Goal: Information Seeking & Learning: Check status

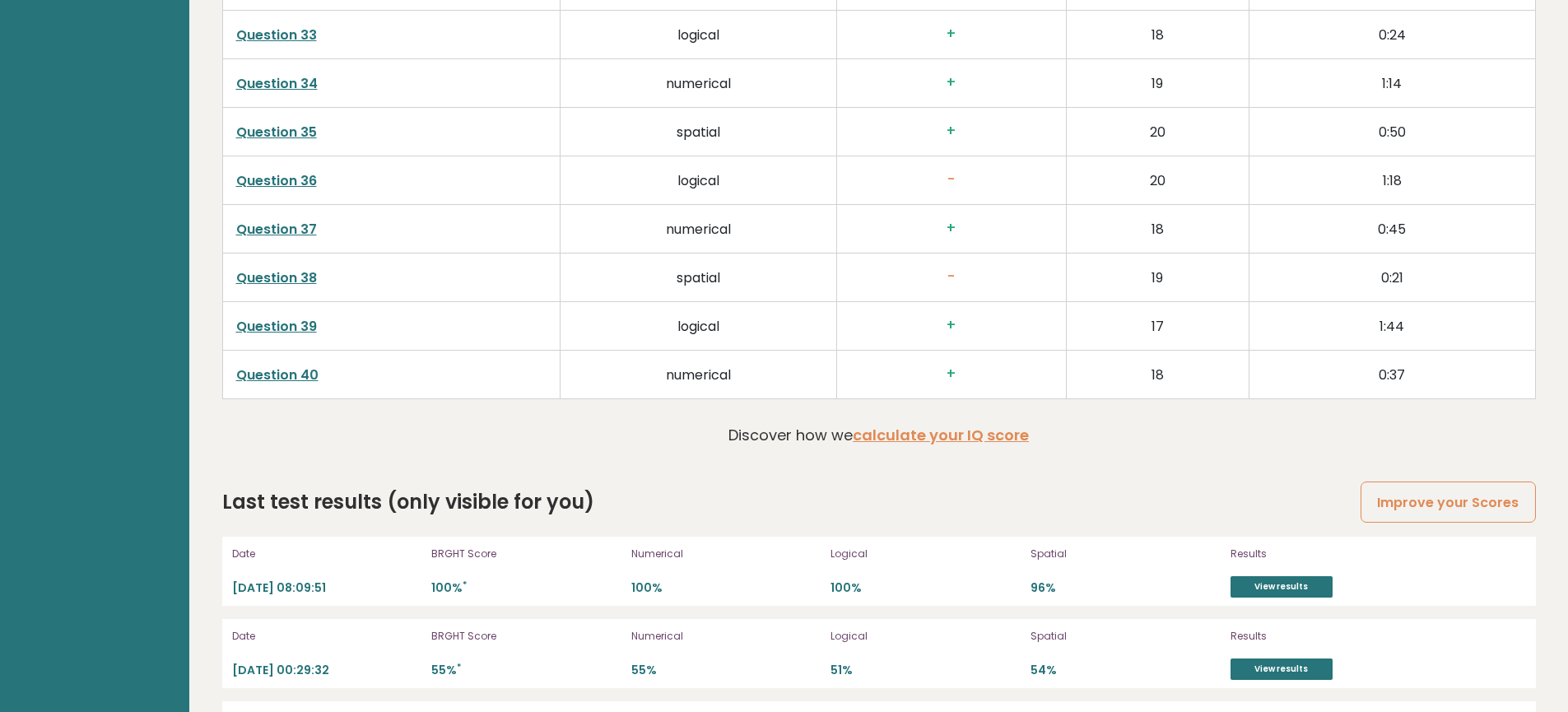
scroll to position [4528, 0]
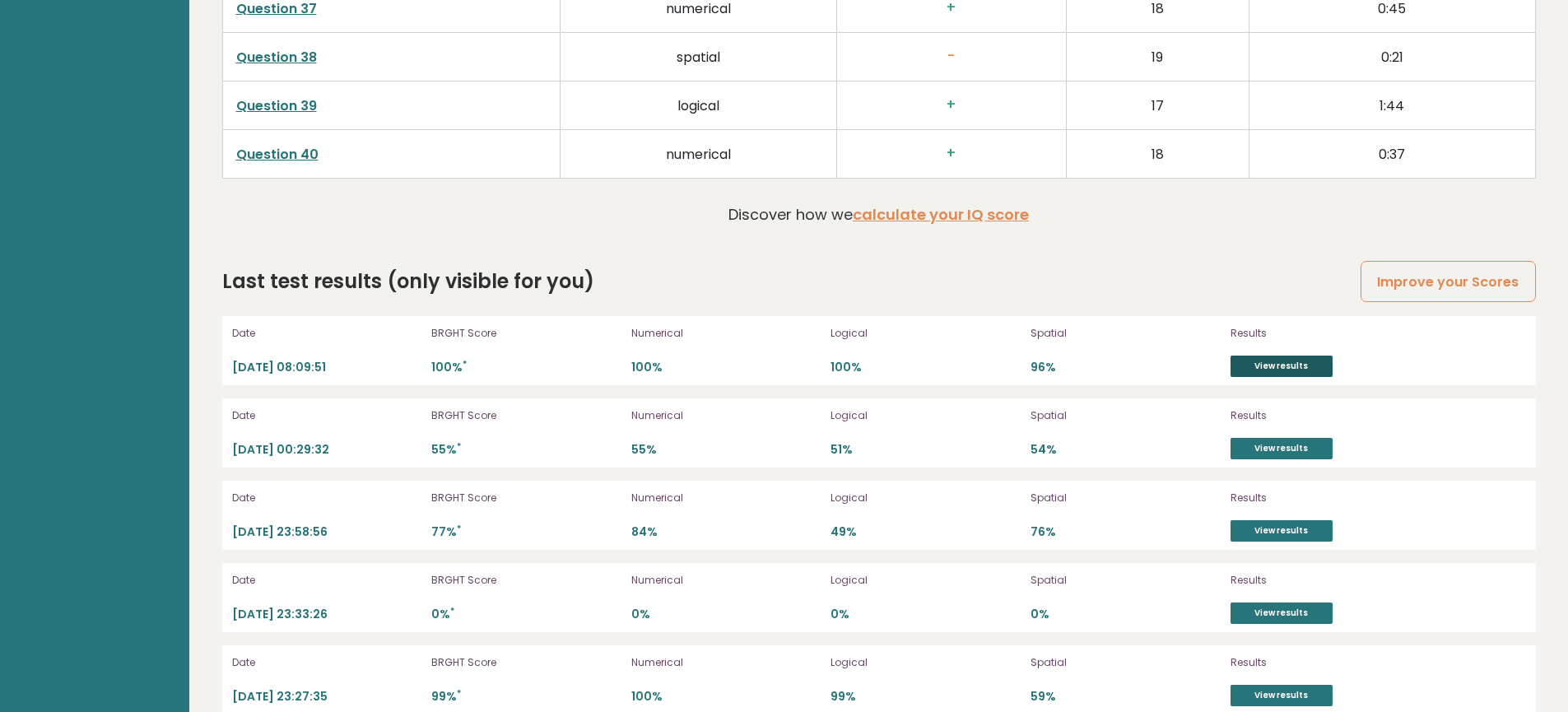
click at [1257, 364] on link "View results" at bounding box center [1281, 366] width 102 height 21
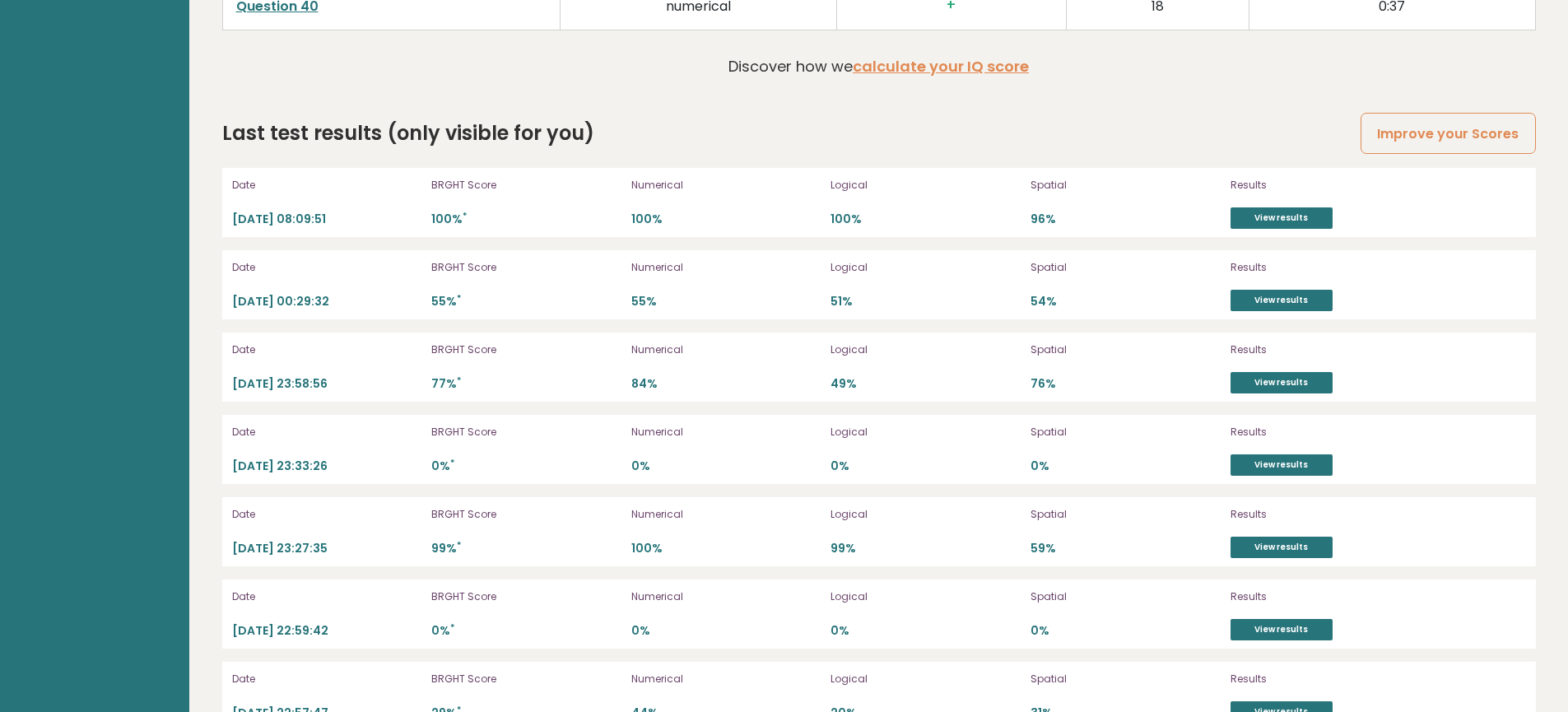
scroll to position [4730, 0]
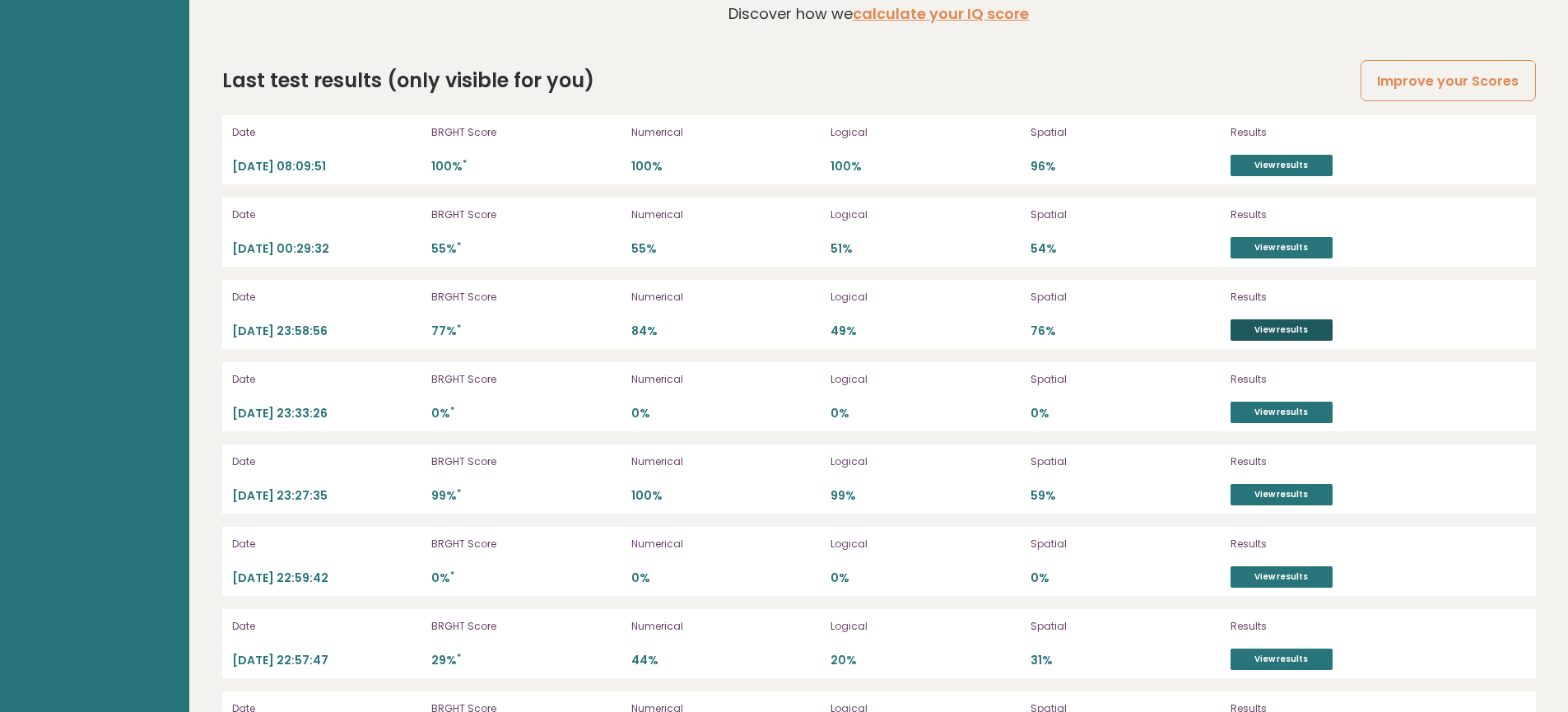
click at [1277, 328] on link "View results" at bounding box center [1281, 330] width 102 height 21
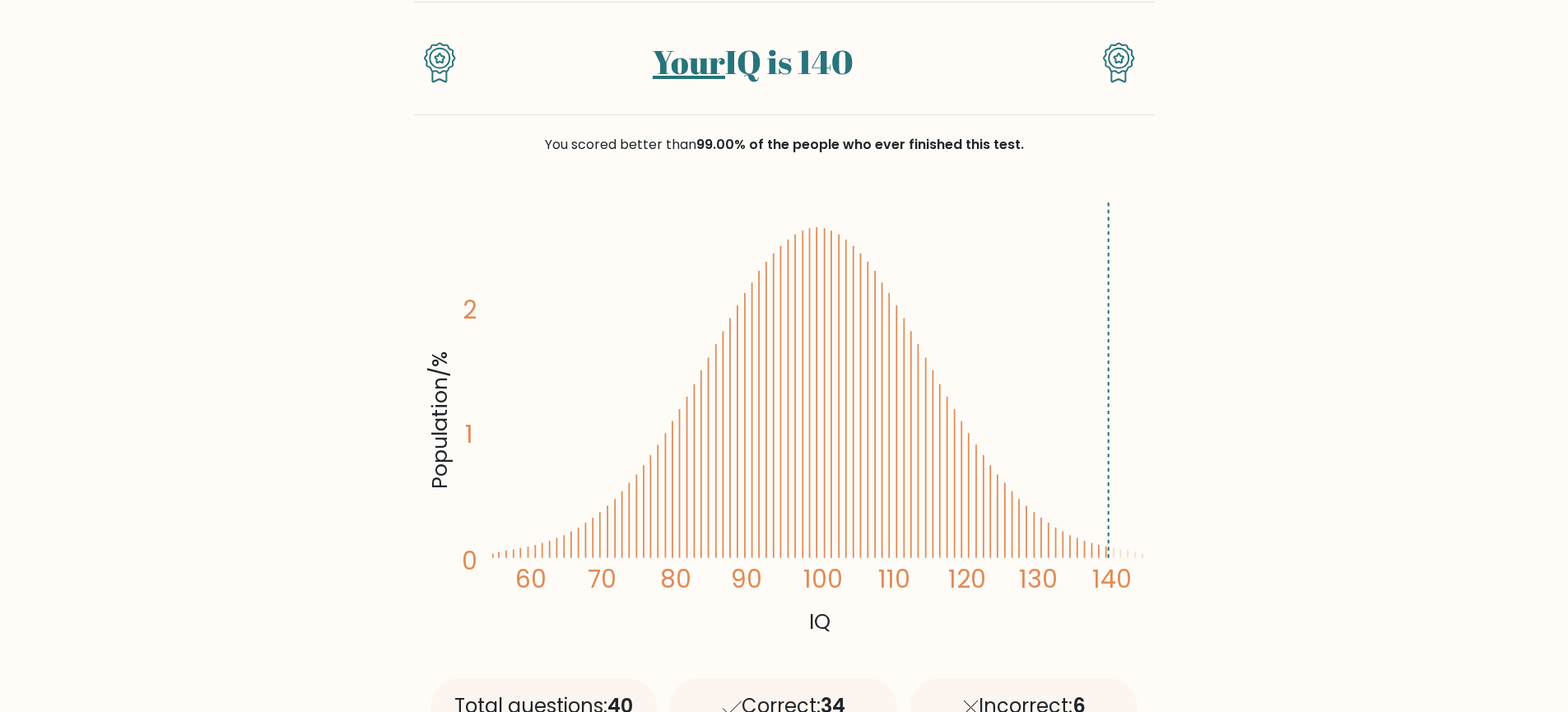
scroll to position [222, 0]
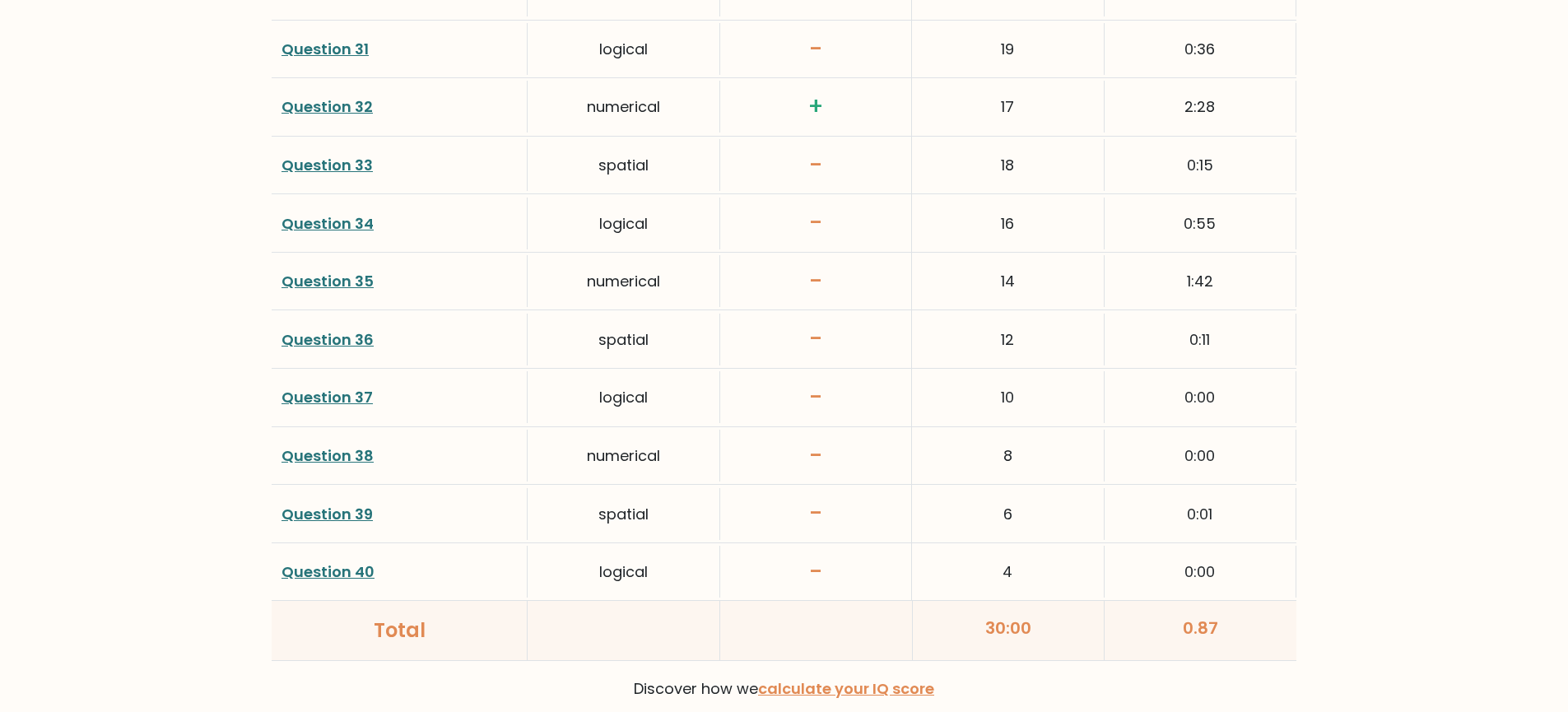
scroll to position [4032, 0]
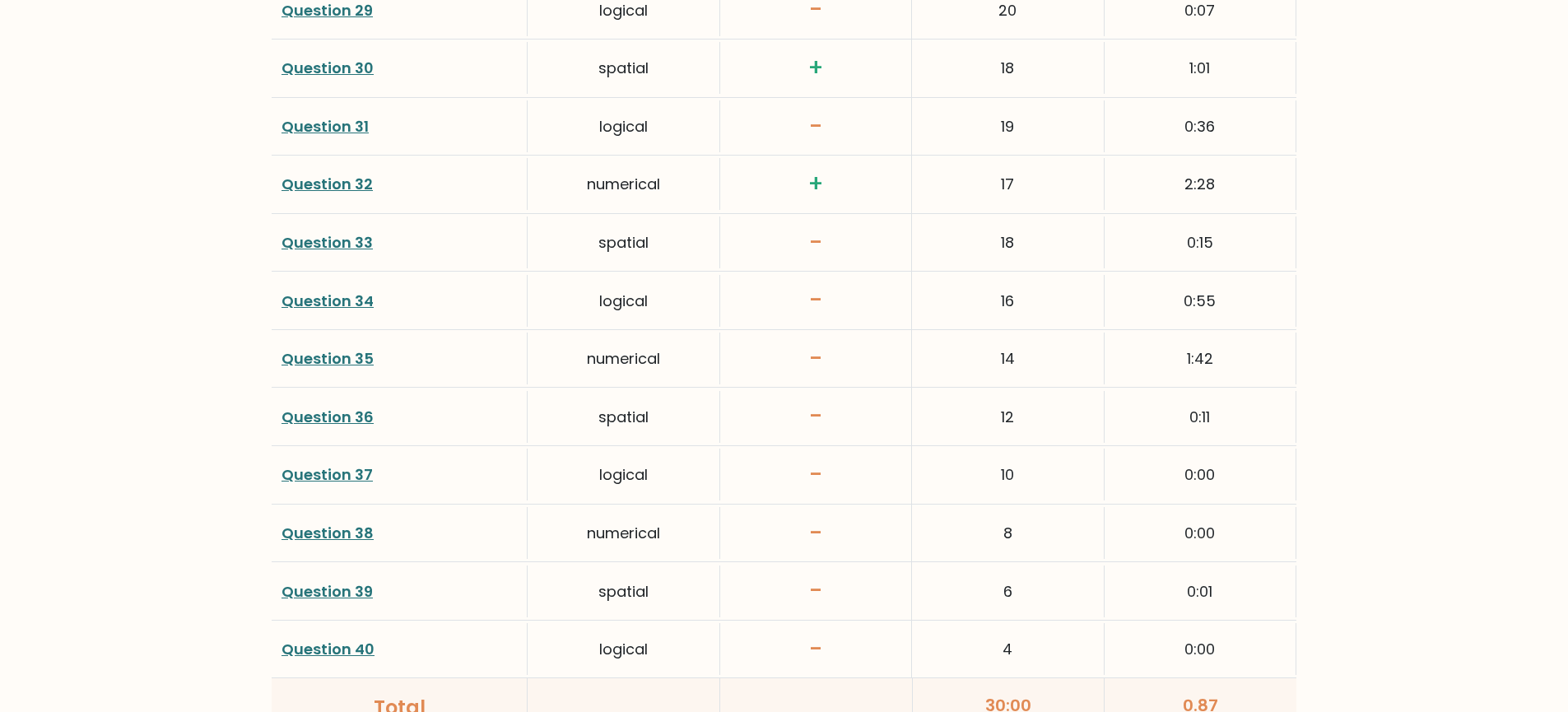
click at [338, 359] on link "Question 35" at bounding box center [327, 358] width 92 height 20
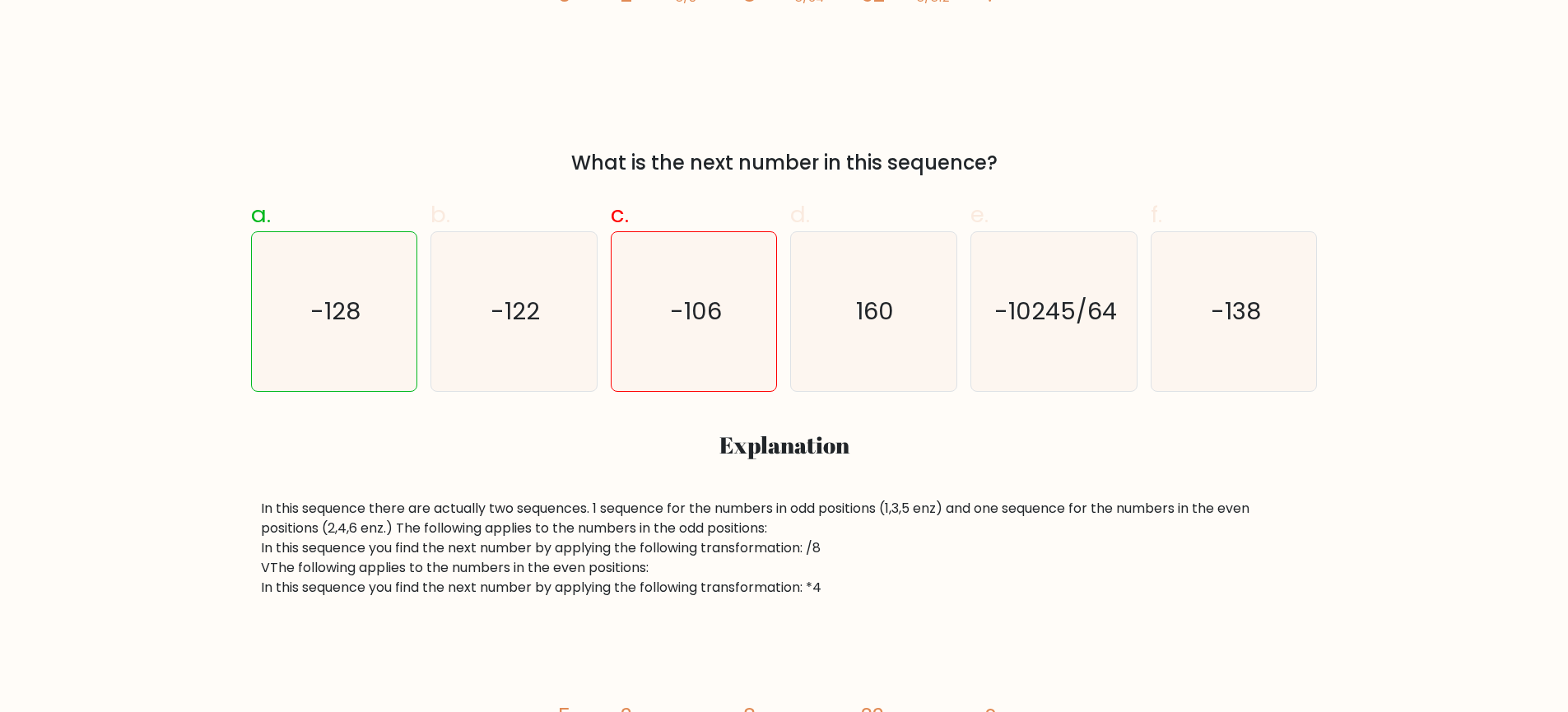
scroll to position [441, 0]
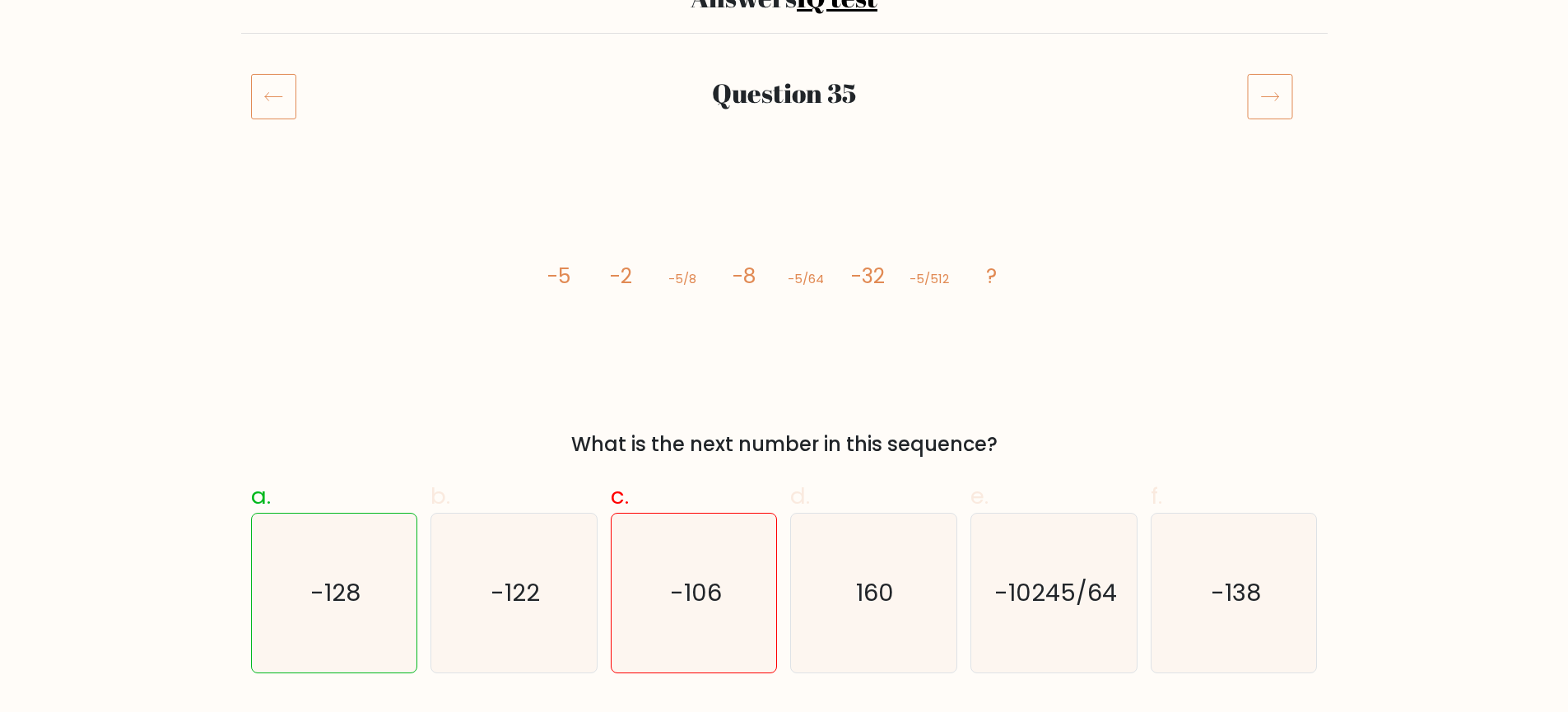
scroll to position [127, 0]
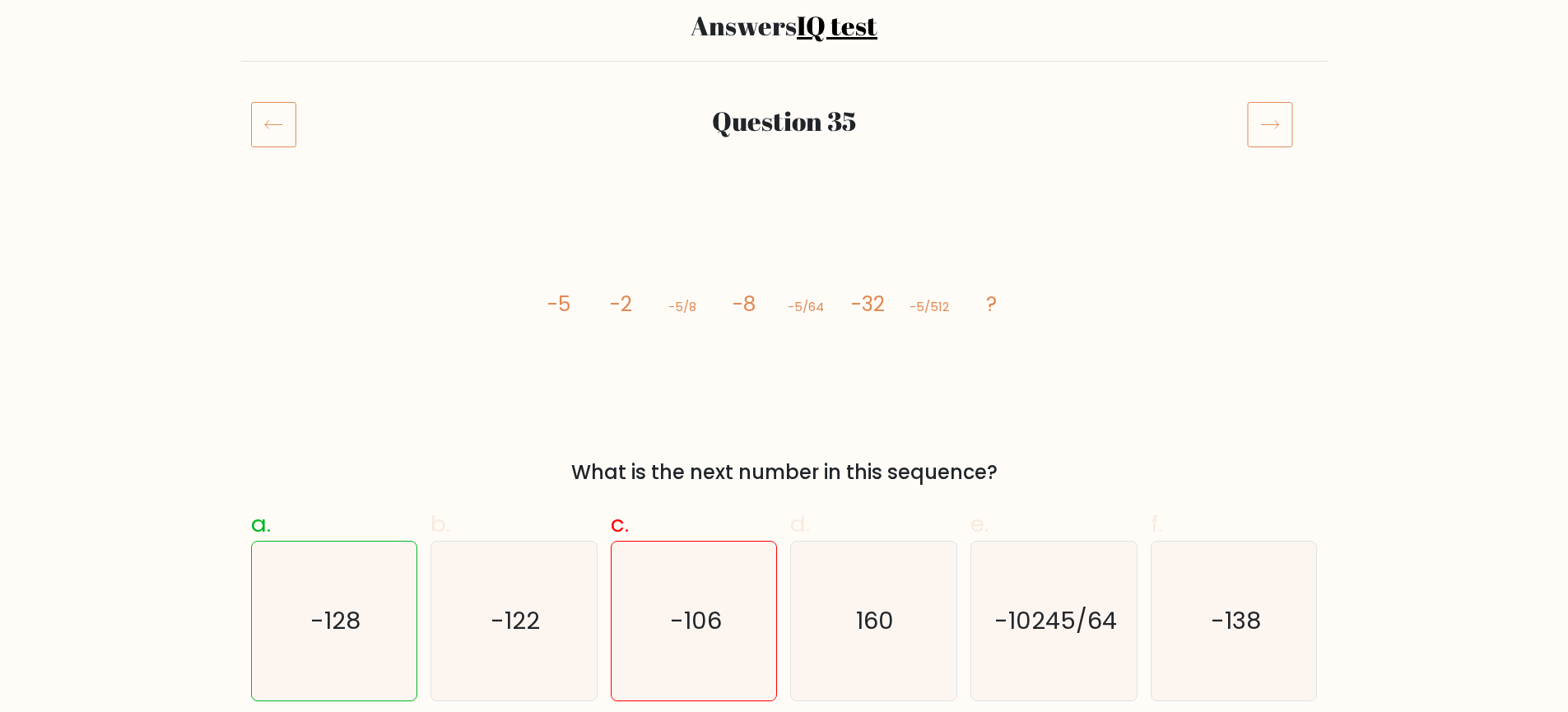
click at [756, 37] on h2 "Answers IQ test" at bounding box center [784, 25] width 1067 height 31
click at [284, 115] on icon at bounding box center [274, 123] width 46 height 46
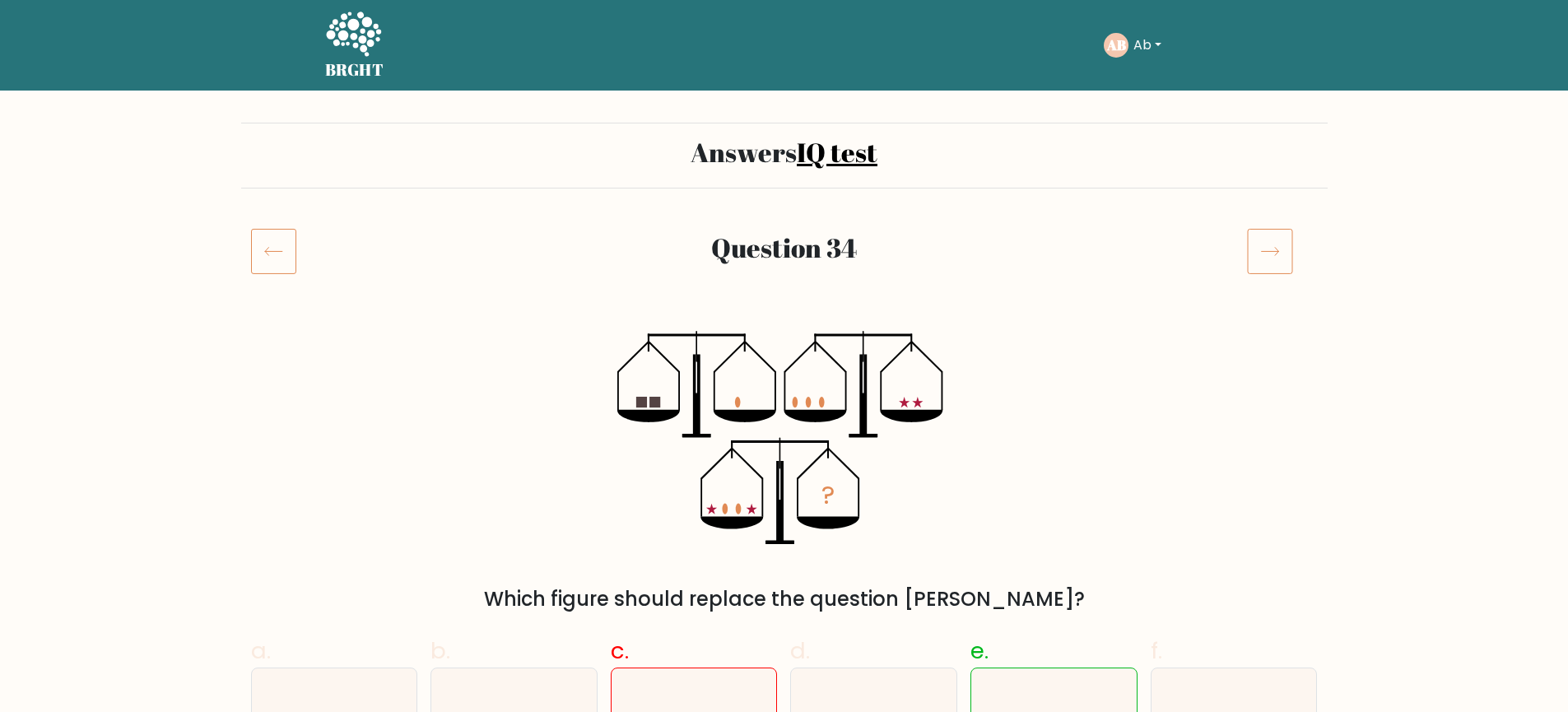
click at [391, 30] on div "BRGHT BRGHT Take the test AB Ab Dashboard Profile Settings Logout Dashboard Pro…" at bounding box center [784, 46] width 938 height 78
click at [354, 29] on icon at bounding box center [353, 34] width 55 height 45
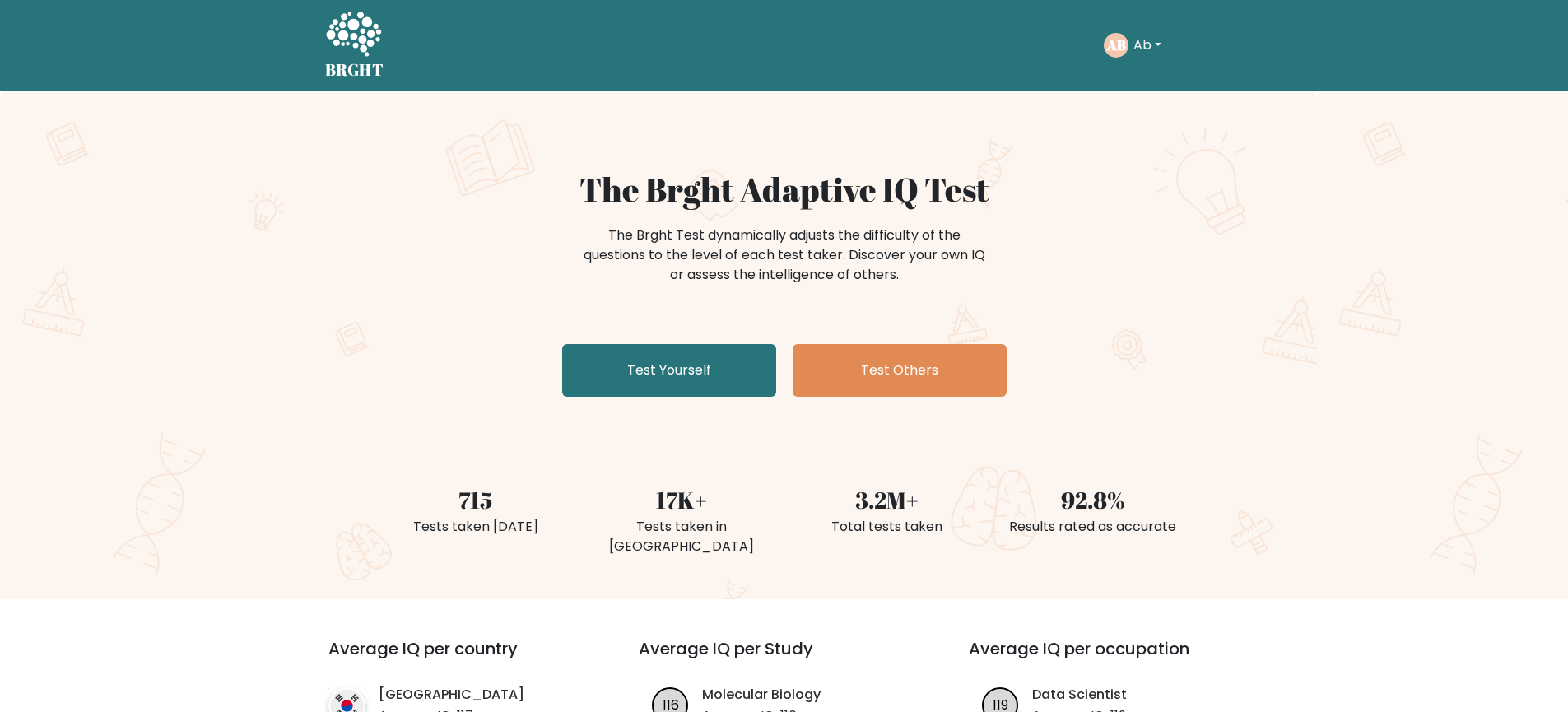
click at [344, 44] on icon at bounding box center [353, 35] width 56 height 50
click at [1132, 52] on button "Ab" at bounding box center [1147, 46] width 38 height 21
click at [1138, 97] on link "Profile" at bounding box center [1170, 106] width 130 height 26
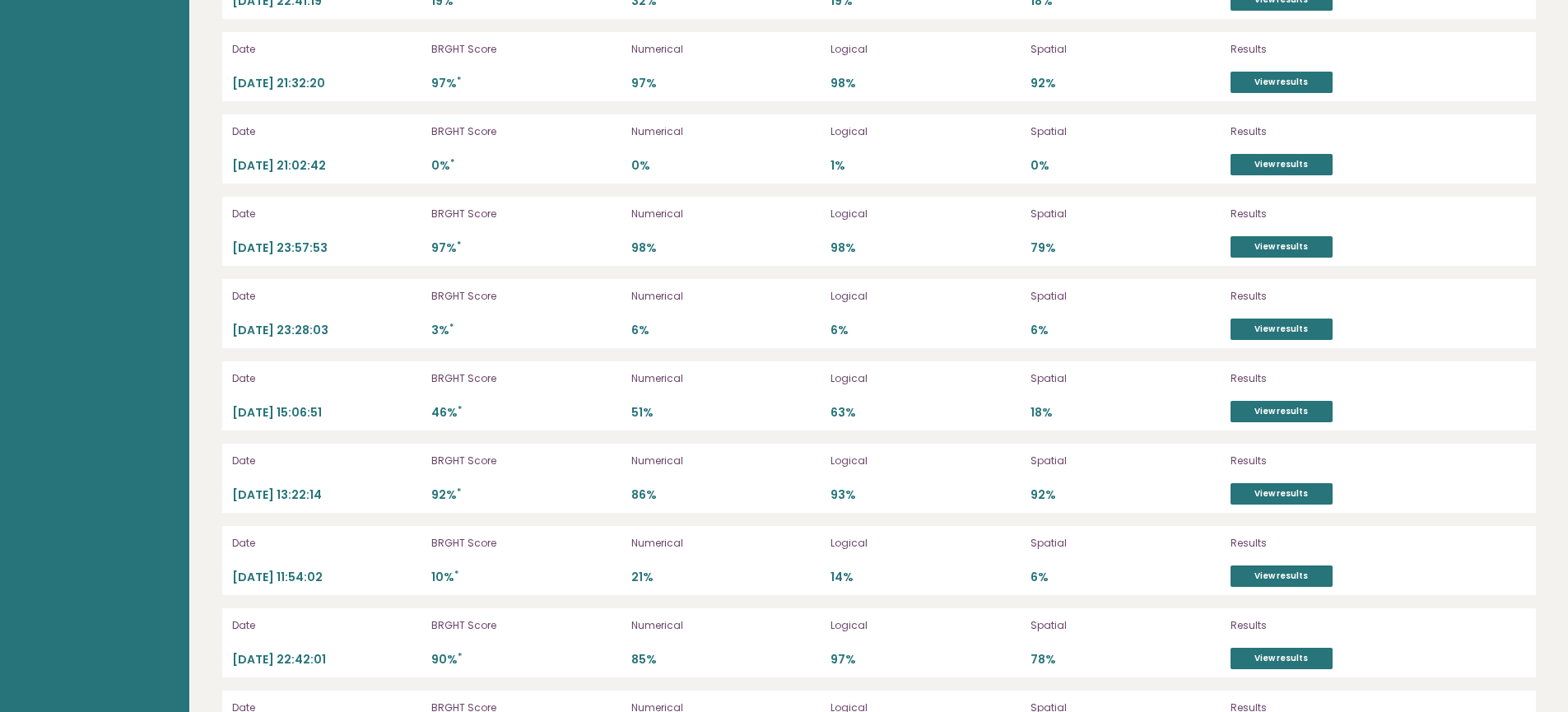
scroll to position [6203, 0]
